Goal: Register for event/course

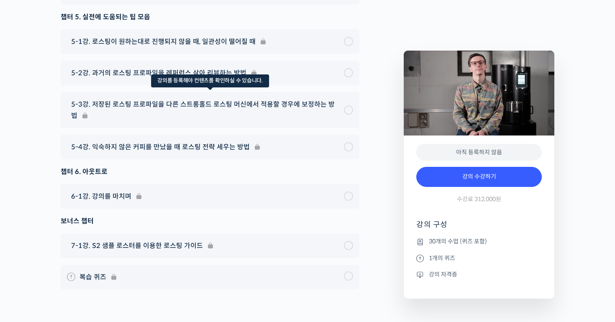
scroll to position [4932, 0]
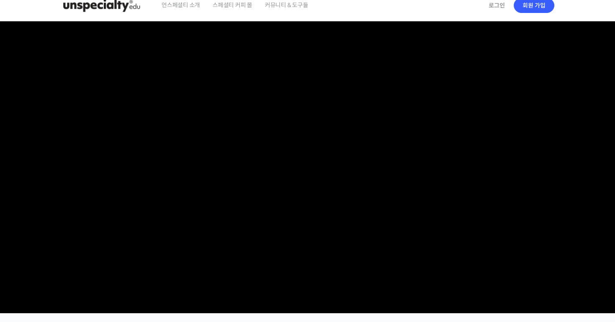
scroll to position [0, 0]
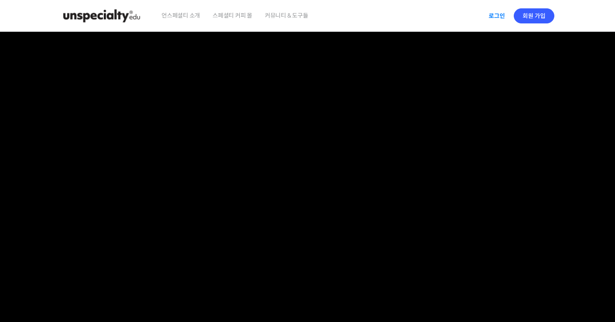
click at [497, 17] on link "로그인" at bounding box center [496, 15] width 26 height 19
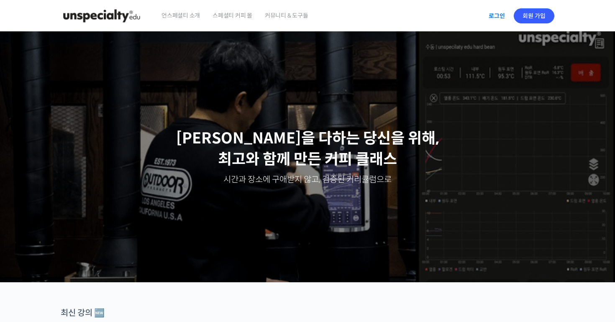
click at [497, 12] on link "로그인" at bounding box center [496, 15] width 26 height 19
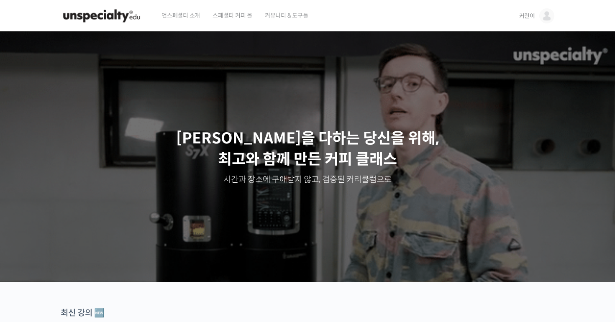
click at [548, 20] on img at bounding box center [546, 15] width 15 height 15
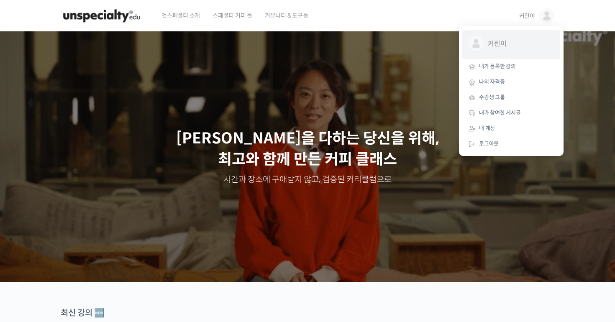
click at [501, 46] on span "커린이" at bounding box center [519, 44] width 62 height 16
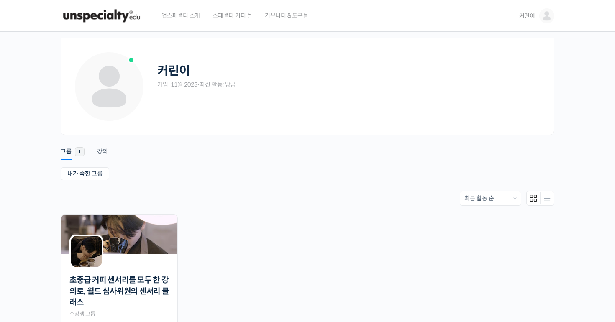
click at [114, 20] on img at bounding box center [102, 15] width 82 height 25
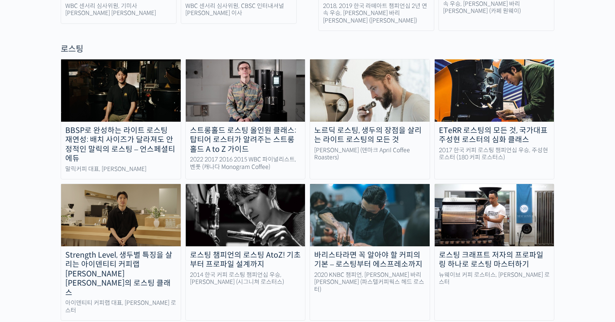
scroll to position [739, 0]
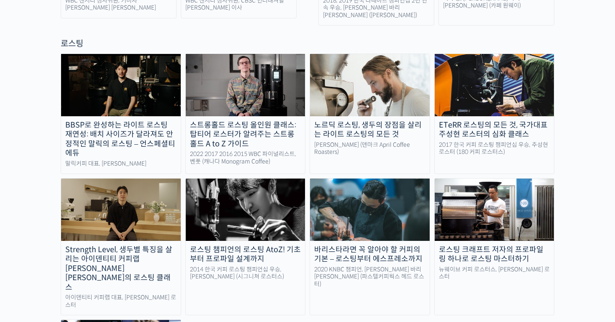
click at [385, 189] on img at bounding box center [370, 210] width 120 height 62
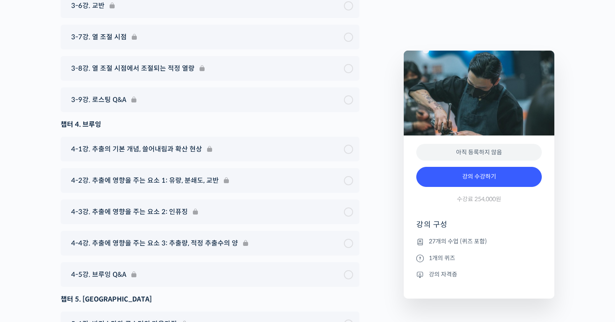
scroll to position [3849, 0]
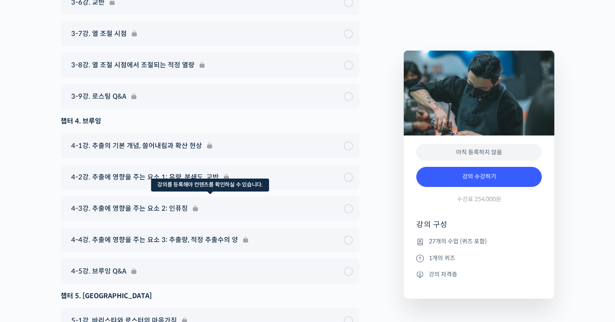
click at [236, 196] on div "4-3강. 추출에 영향을 주는 요소 2: 인퓨징" at bounding box center [210, 208] width 299 height 25
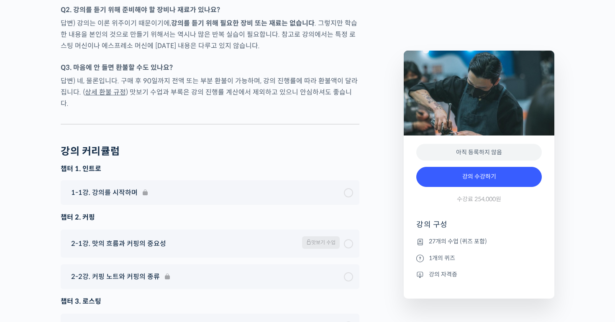
scroll to position [3366, 0]
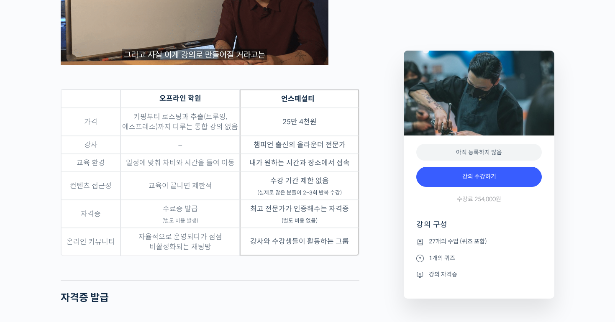
scroll to position [2236, 0]
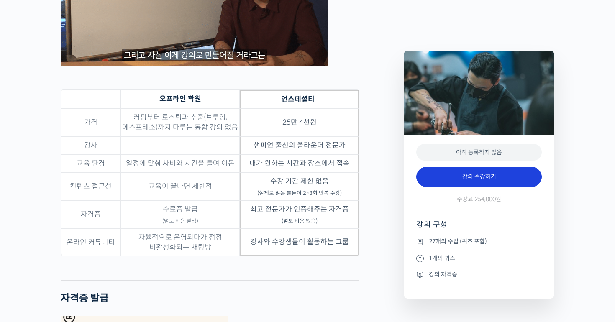
click at [457, 174] on link "강의 수강하기" at bounding box center [478, 177] width 125 height 20
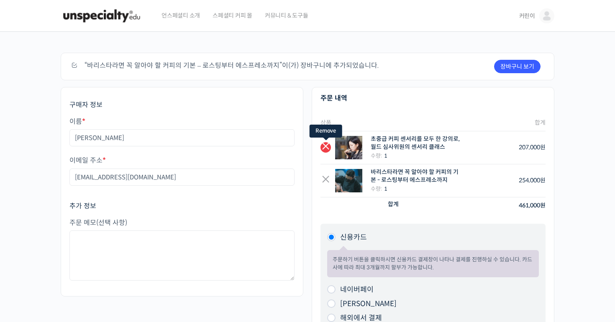
click at [326, 146] on link "×" at bounding box center [325, 147] width 10 height 10
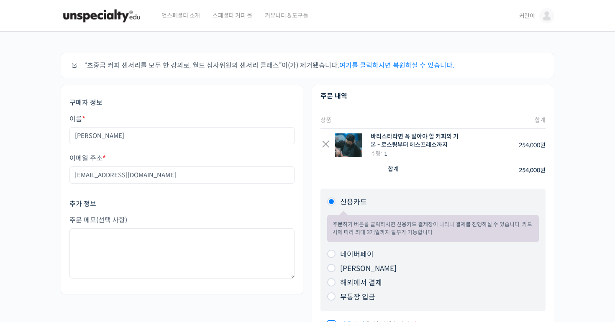
click at [87, 15] on img at bounding box center [102, 15] width 82 height 25
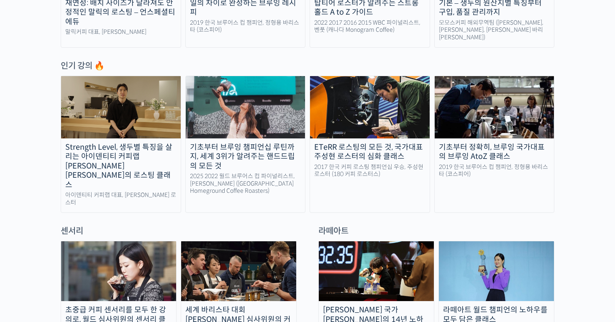
scroll to position [401, 0]
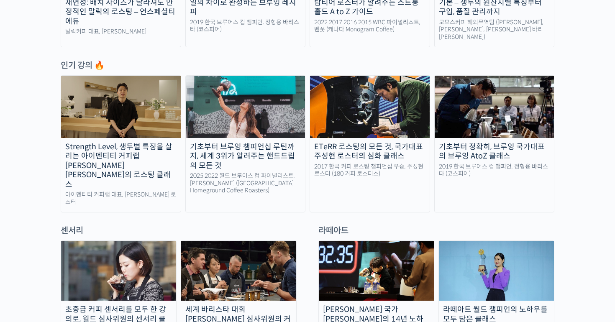
click at [92, 61] on div "인기 강의 🔥" at bounding box center [307, 65] width 493 height 11
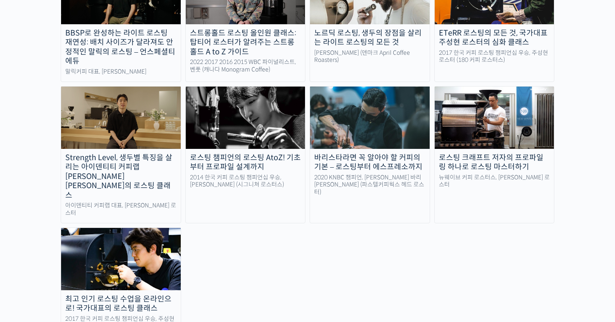
scroll to position [841, 0]
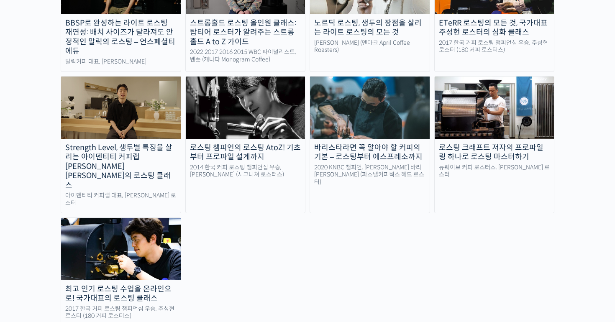
click at [155, 218] on img at bounding box center [121, 249] width 120 height 62
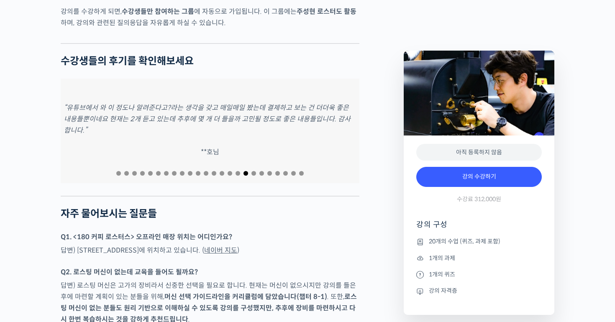
scroll to position [3133, 0]
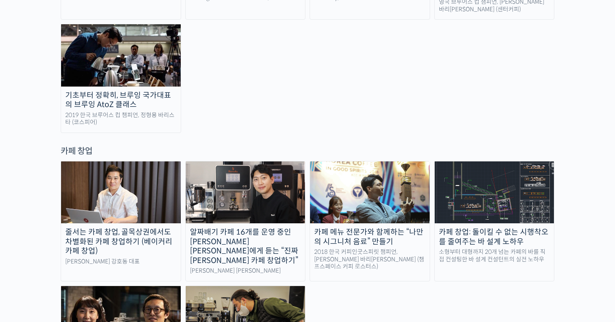
scroll to position [1590, 0]
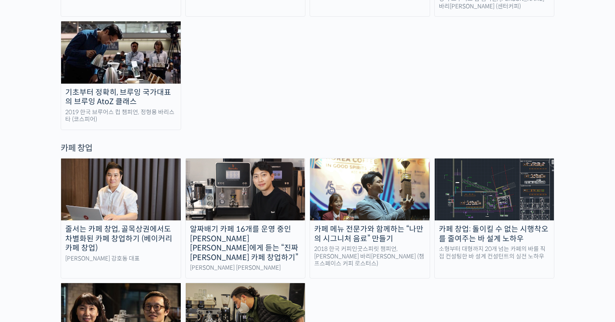
click at [475, 158] on img at bounding box center [494, 189] width 120 height 62
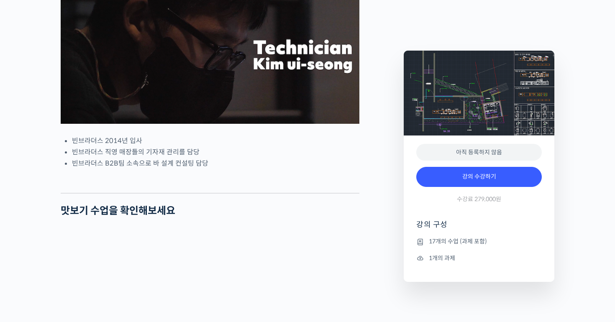
scroll to position [382, 0]
